Goal: Task Accomplishment & Management: Manage account settings

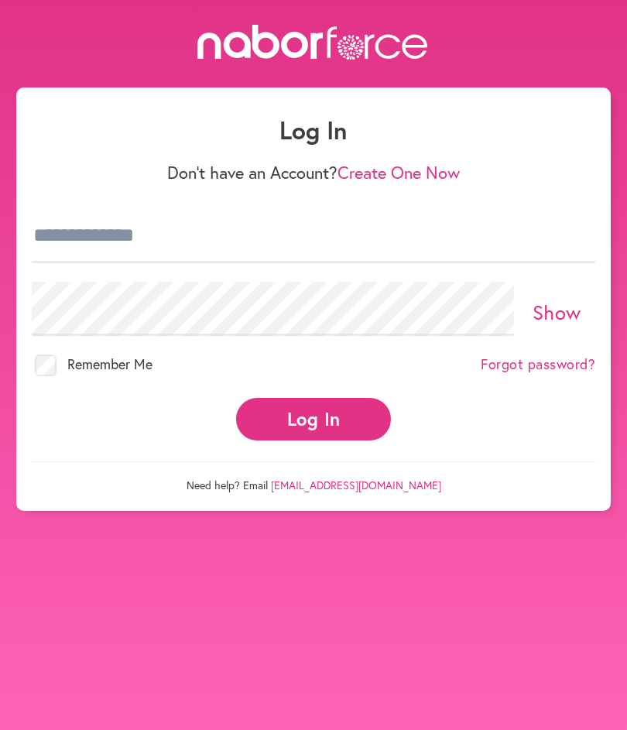
click at [327, 416] on button "Log In" at bounding box center [313, 419] width 155 height 43
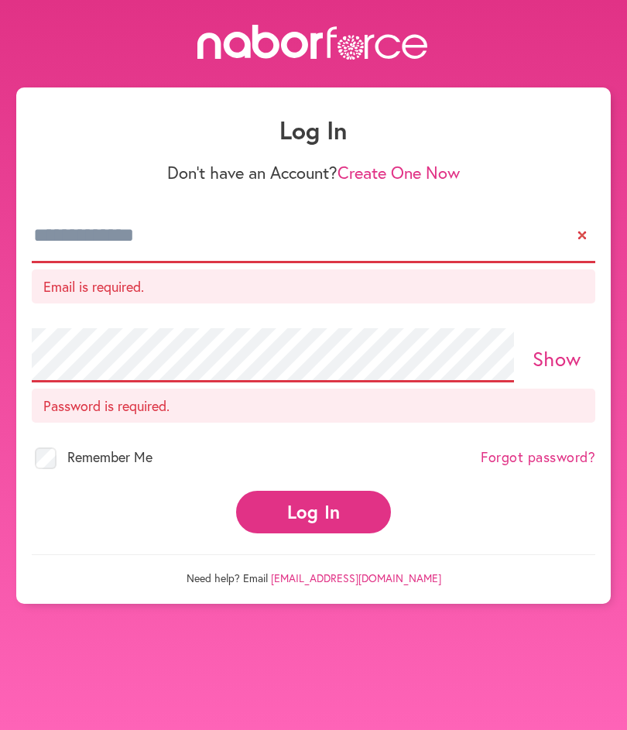
click at [211, 220] on input "email" at bounding box center [314, 236] width 564 height 54
click at [111, 232] on input "email" at bounding box center [314, 236] width 564 height 54
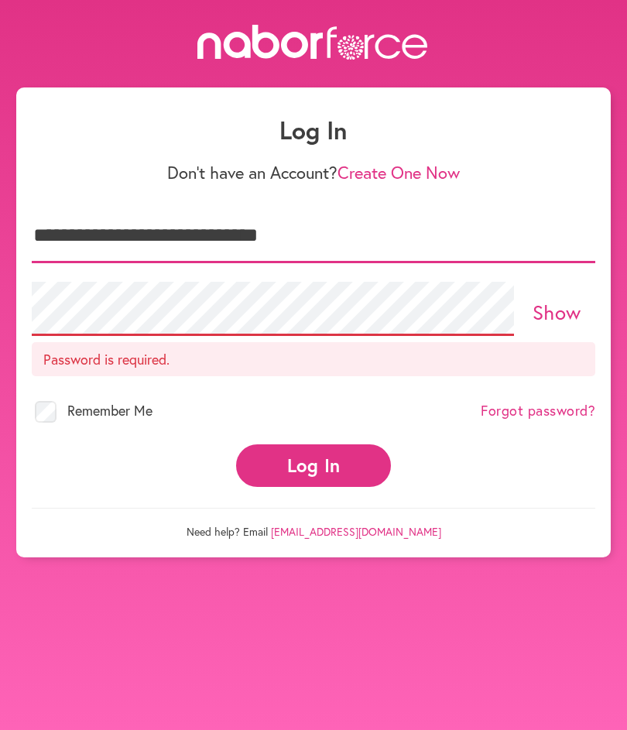
type input "**********"
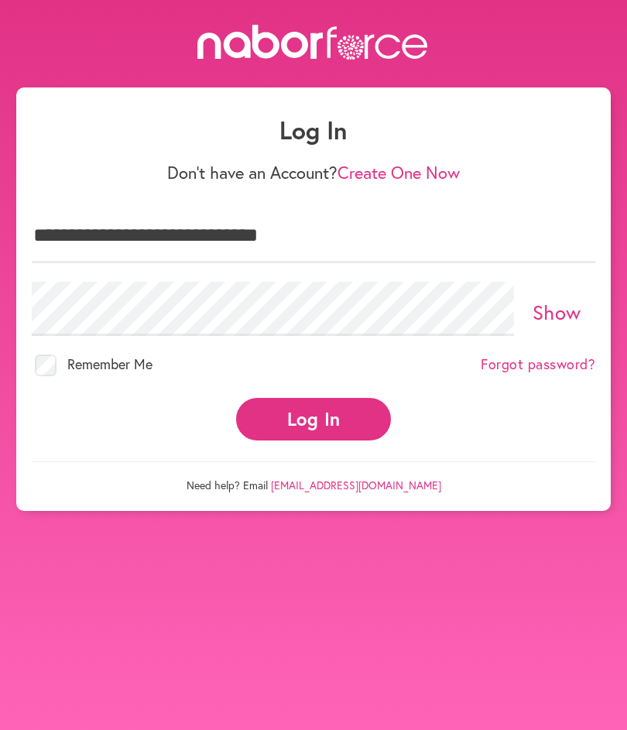
click at [316, 410] on button "Log In" at bounding box center [313, 419] width 155 height 43
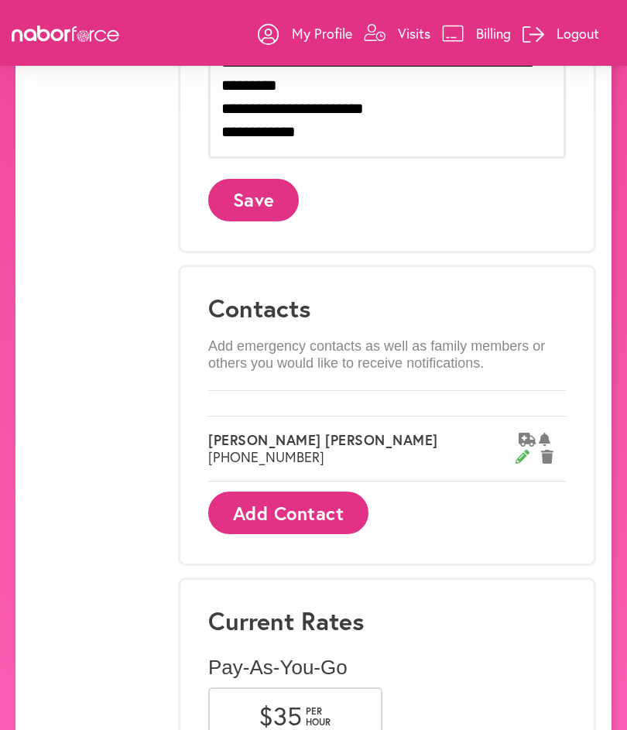
scroll to position [839, 0]
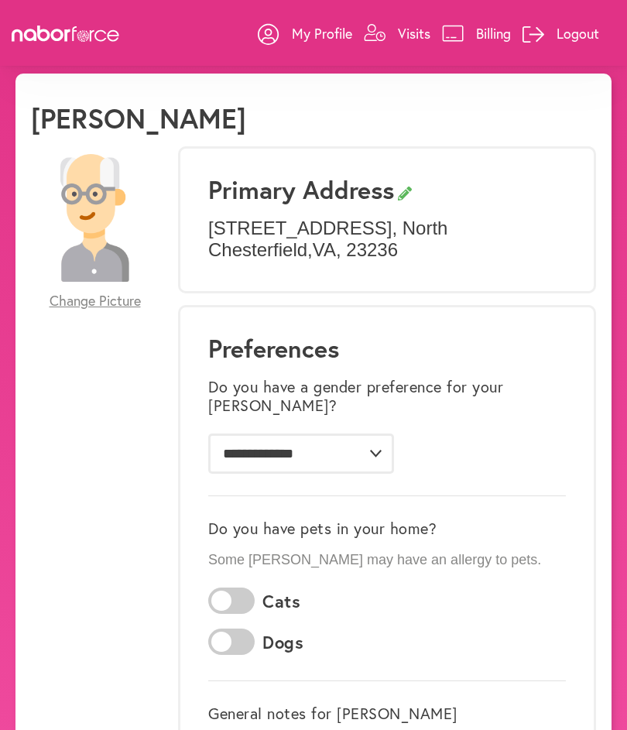
scroll to position [0, 0]
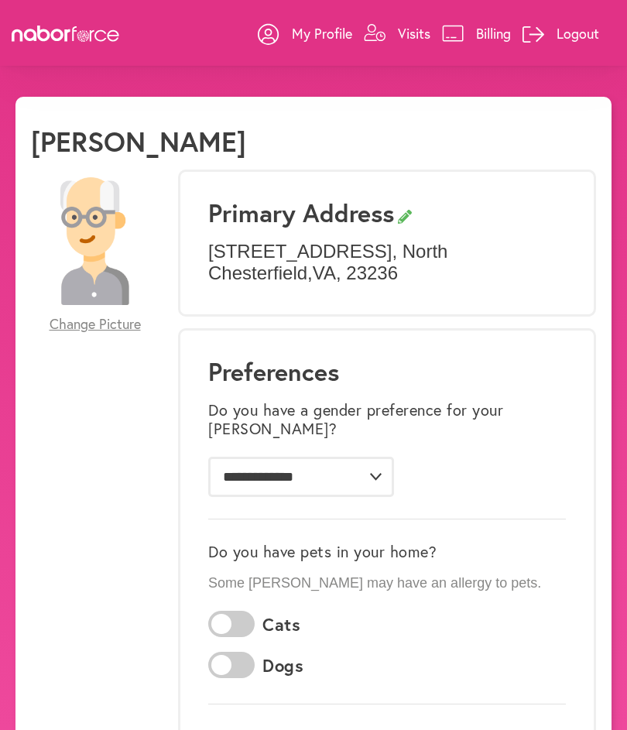
click at [462, 24] on link "Billing" at bounding box center [476, 33] width 69 height 46
click at [466, 32] on link "Billing" at bounding box center [476, 33] width 69 height 46
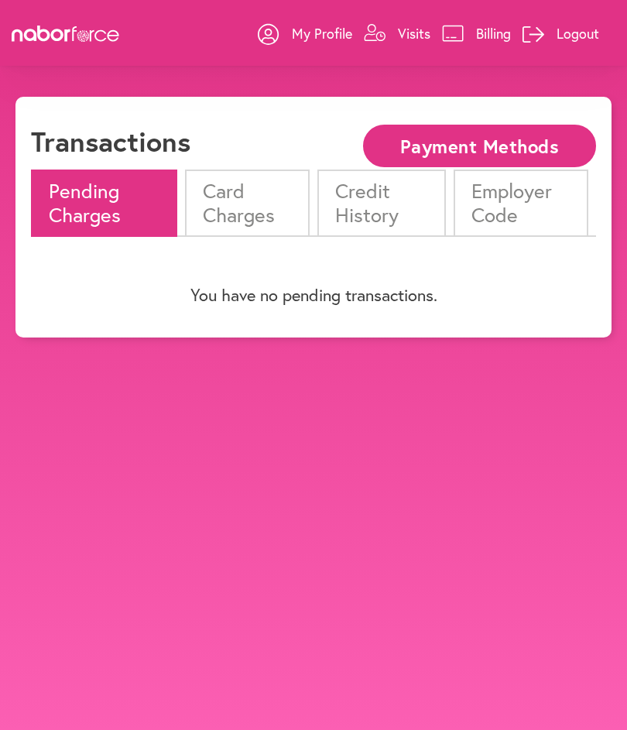
click at [465, 33] on link "Billing" at bounding box center [476, 33] width 69 height 46
